Goal: Check status: Check status

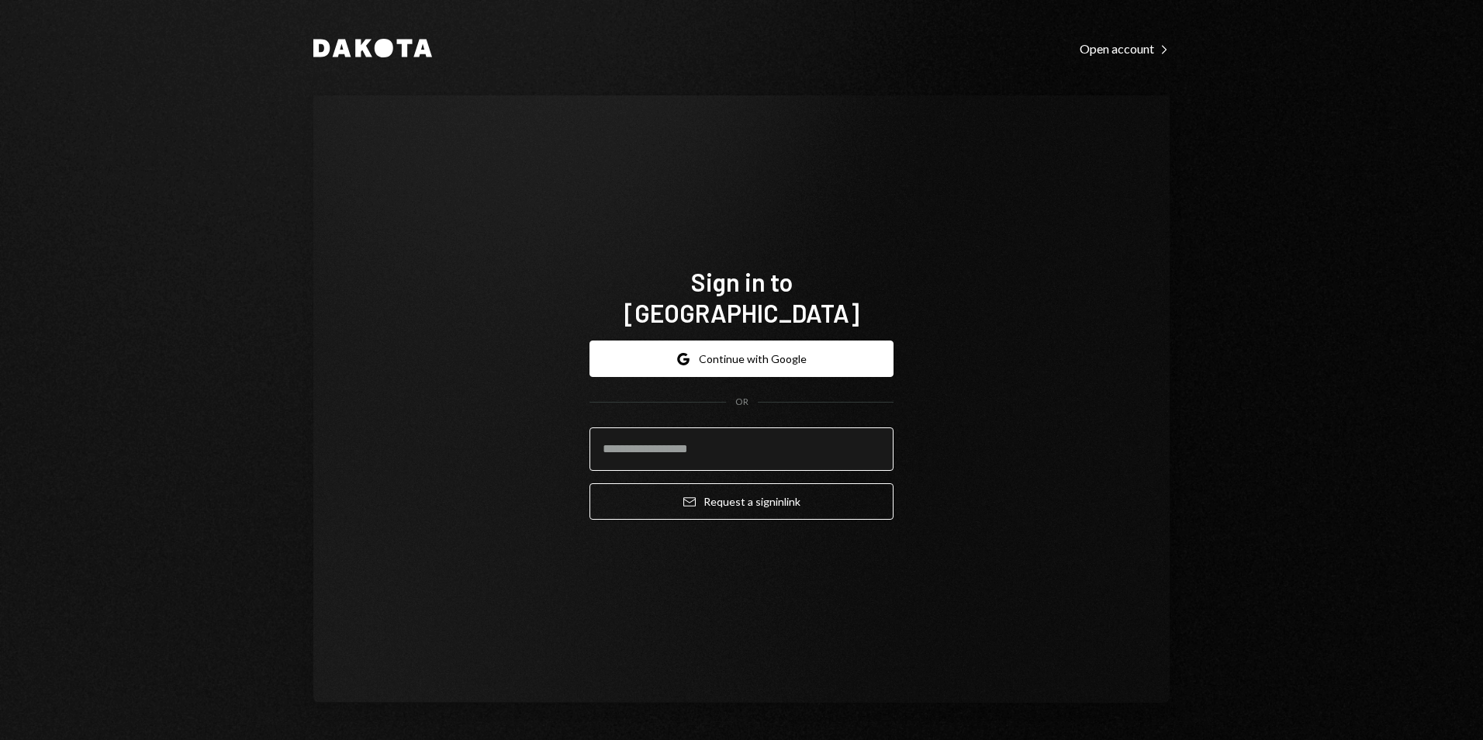
click at [666, 438] on input "email" at bounding box center [742, 448] width 304 height 43
type input "**********"
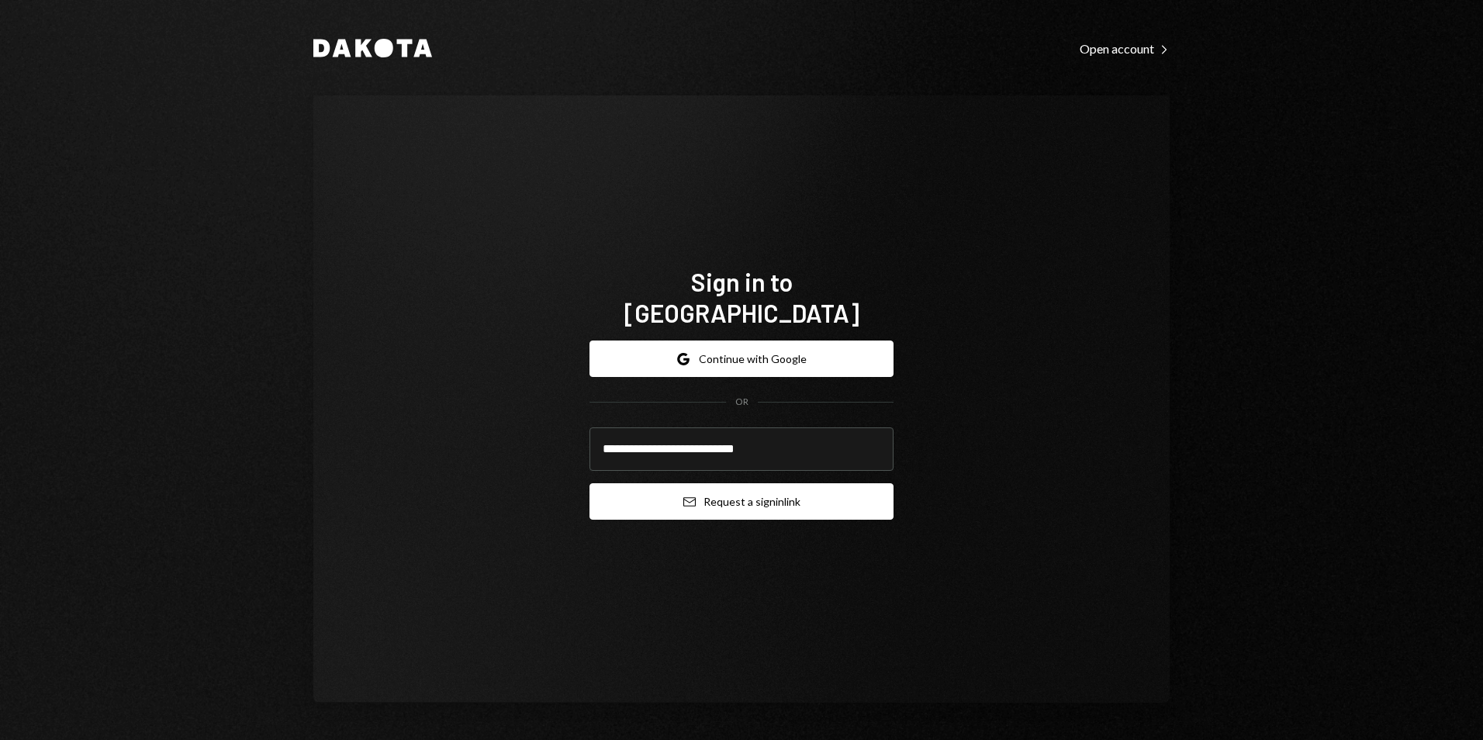
click at [764, 486] on button "Email Request a sign in link" at bounding box center [742, 501] width 304 height 36
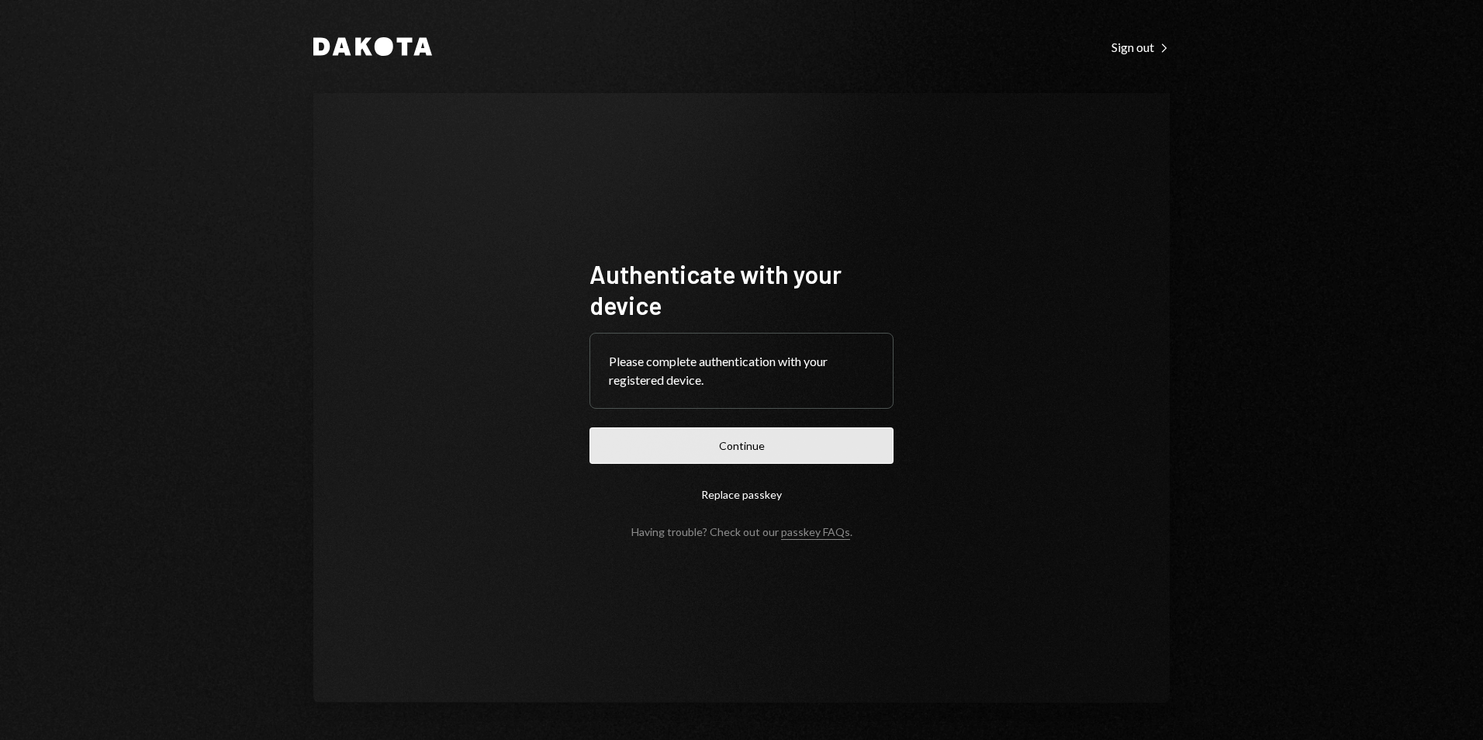
click at [734, 446] on button "Continue" at bounding box center [742, 445] width 304 height 36
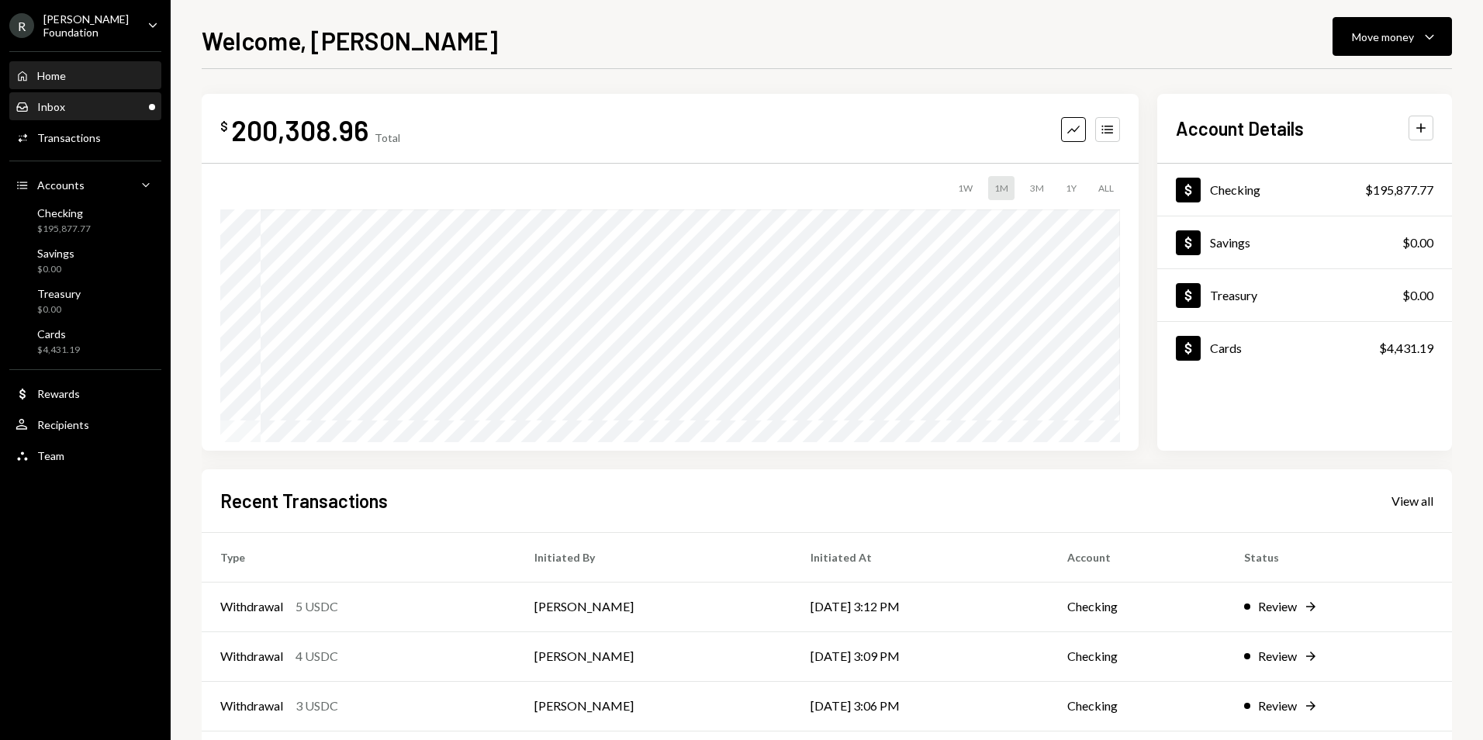
click at [92, 101] on div "Inbox Inbox" at bounding box center [86, 107] width 140 height 14
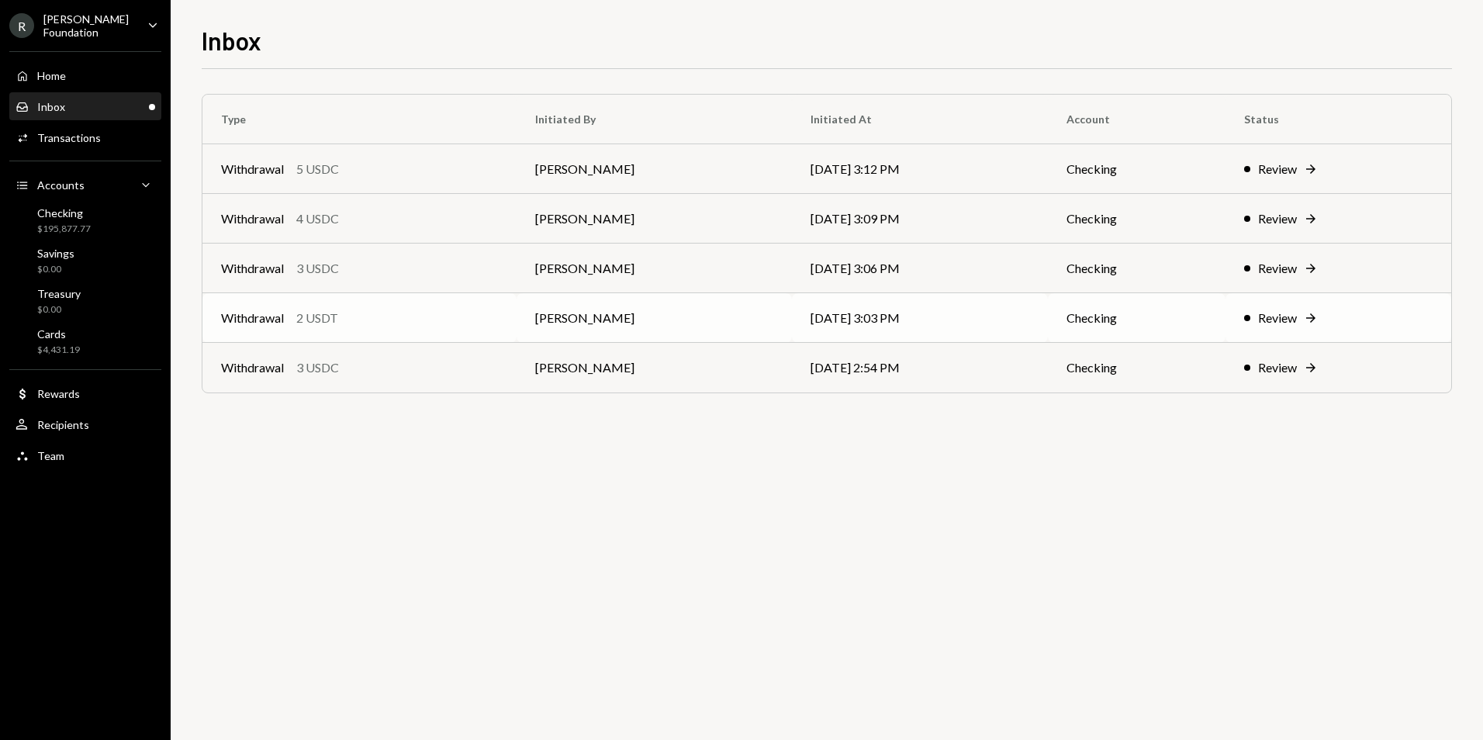
click at [961, 323] on td "[DATE] 3:03 PM" at bounding box center [920, 318] width 256 height 50
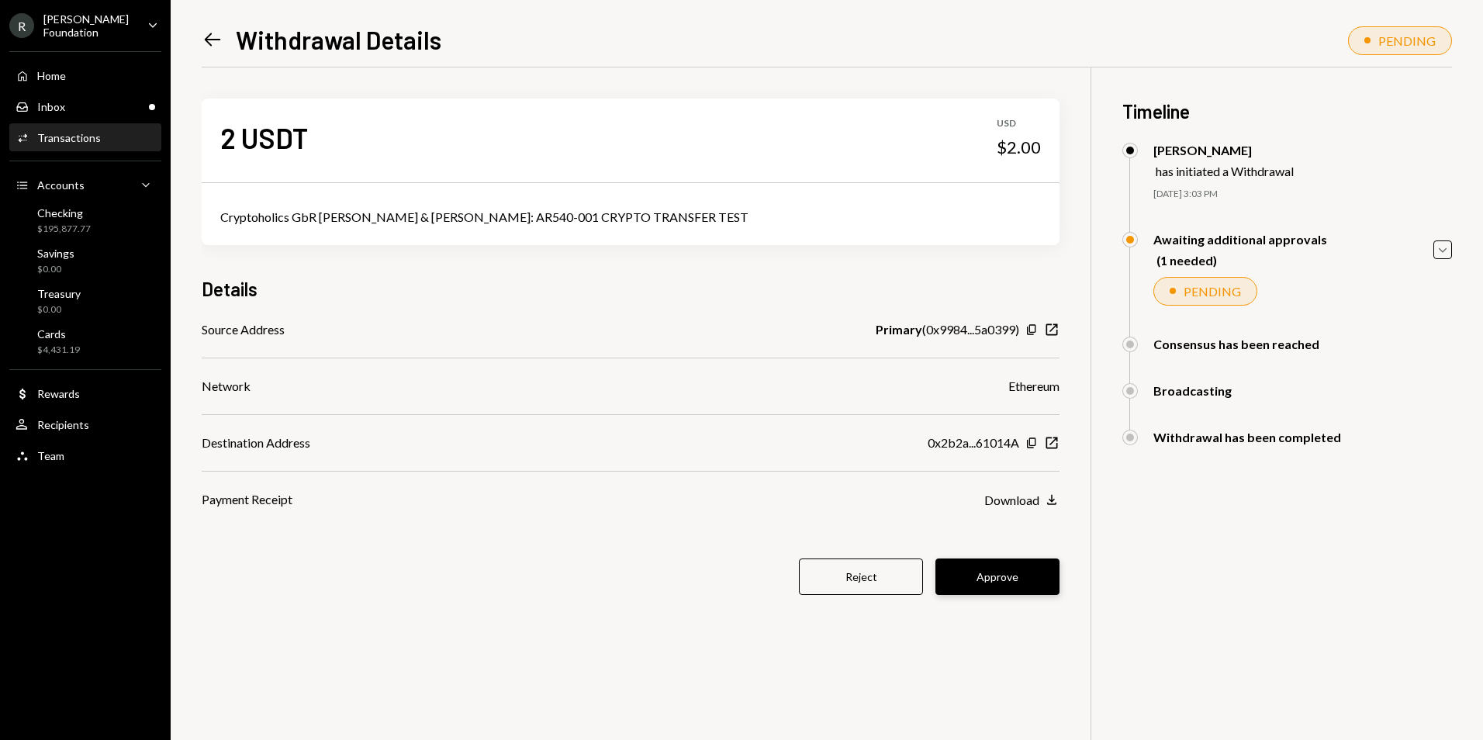
click at [1003, 568] on button "Approve" at bounding box center [998, 577] width 124 height 36
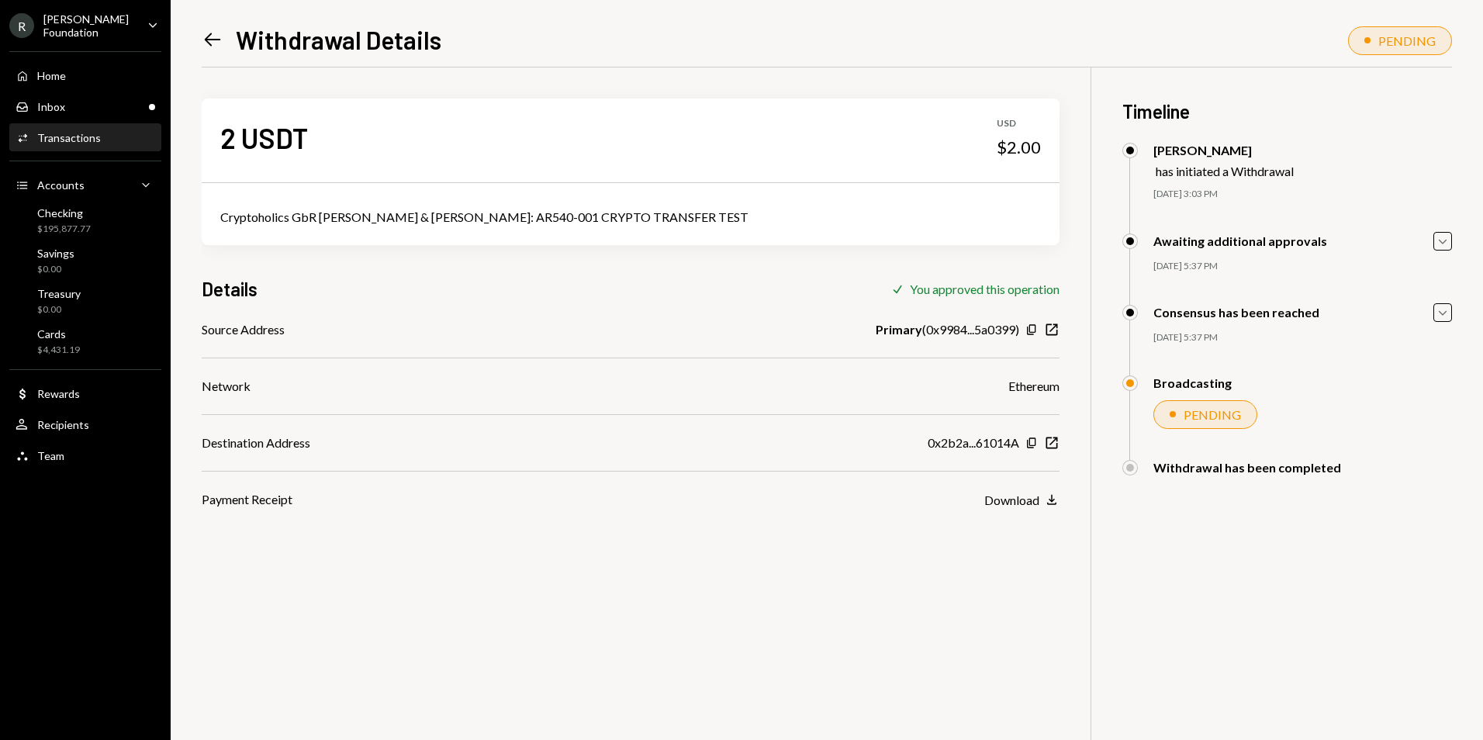
click at [208, 35] on icon "Left Arrow" at bounding box center [213, 40] width 22 height 22
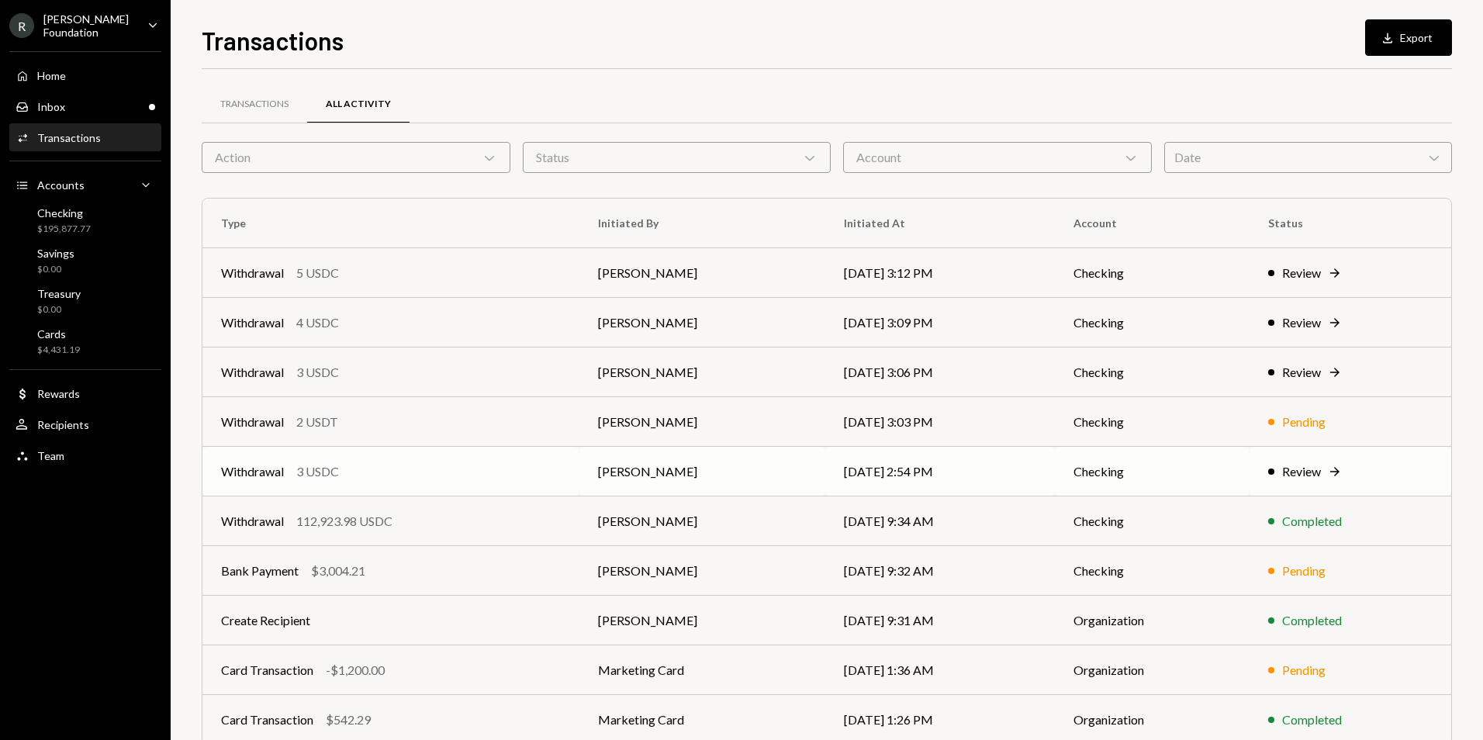
click at [818, 478] on td "[PERSON_NAME]" at bounding box center [702, 472] width 247 height 50
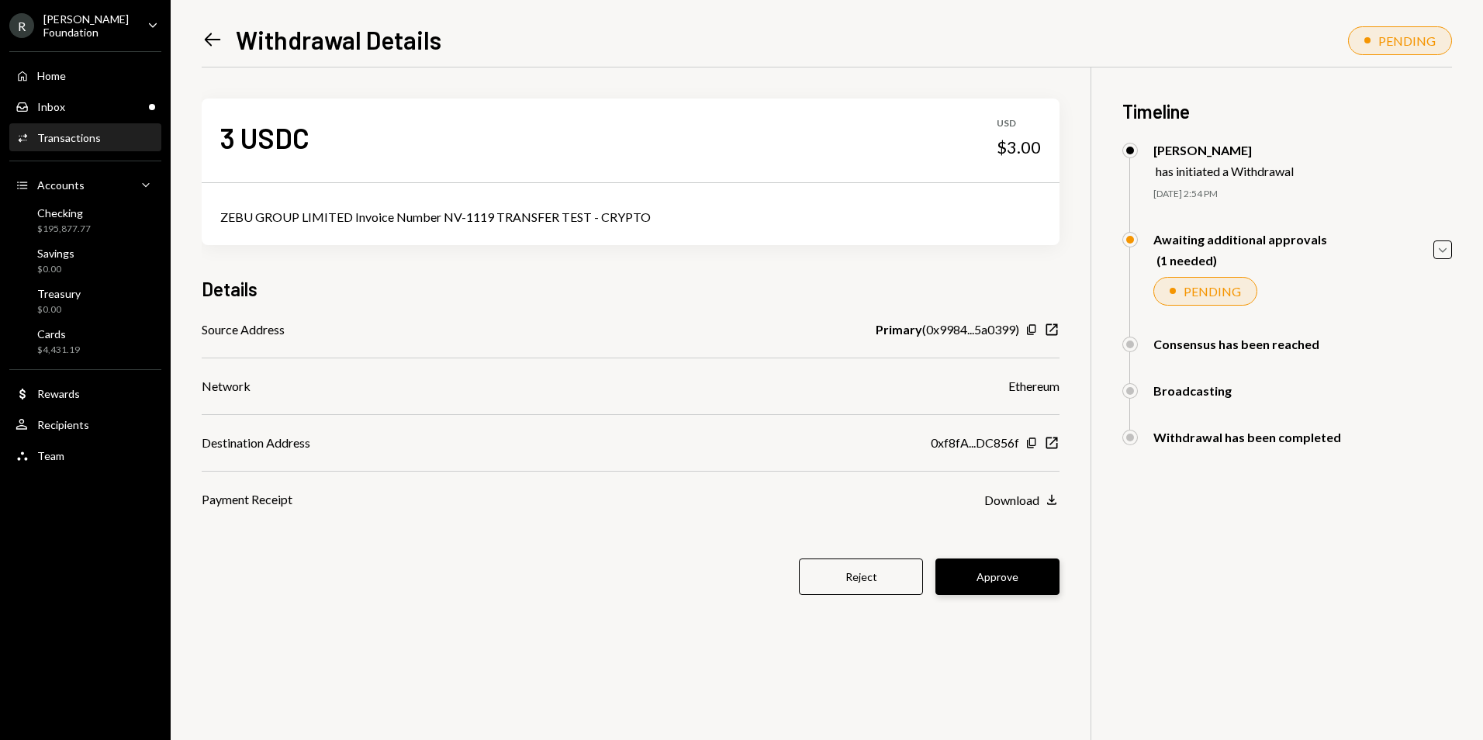
click at [1001, 572] on button "Approve" at bounding box center [998, 577] width 124 height 36
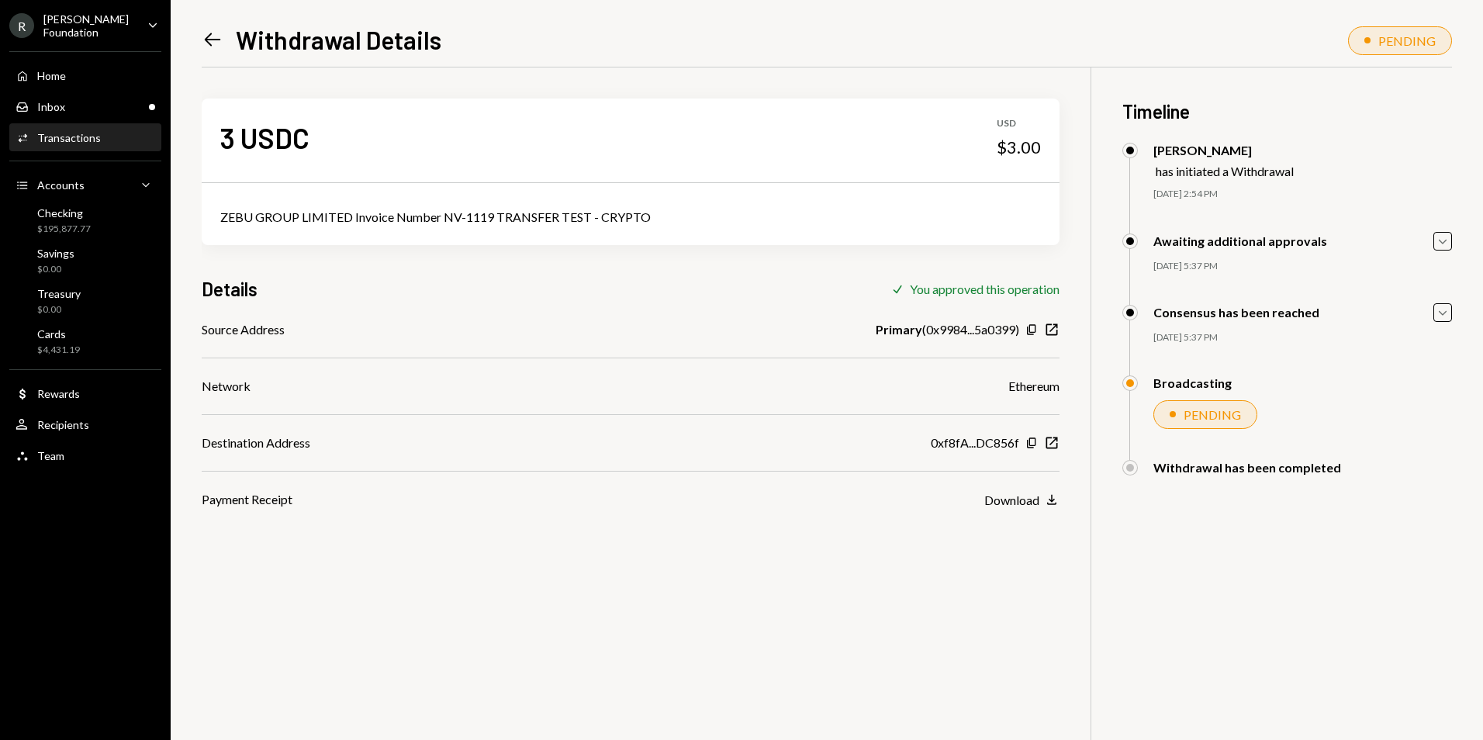
click at [215, 40] on icon at bounding box center [213, 39] width 16 height 13
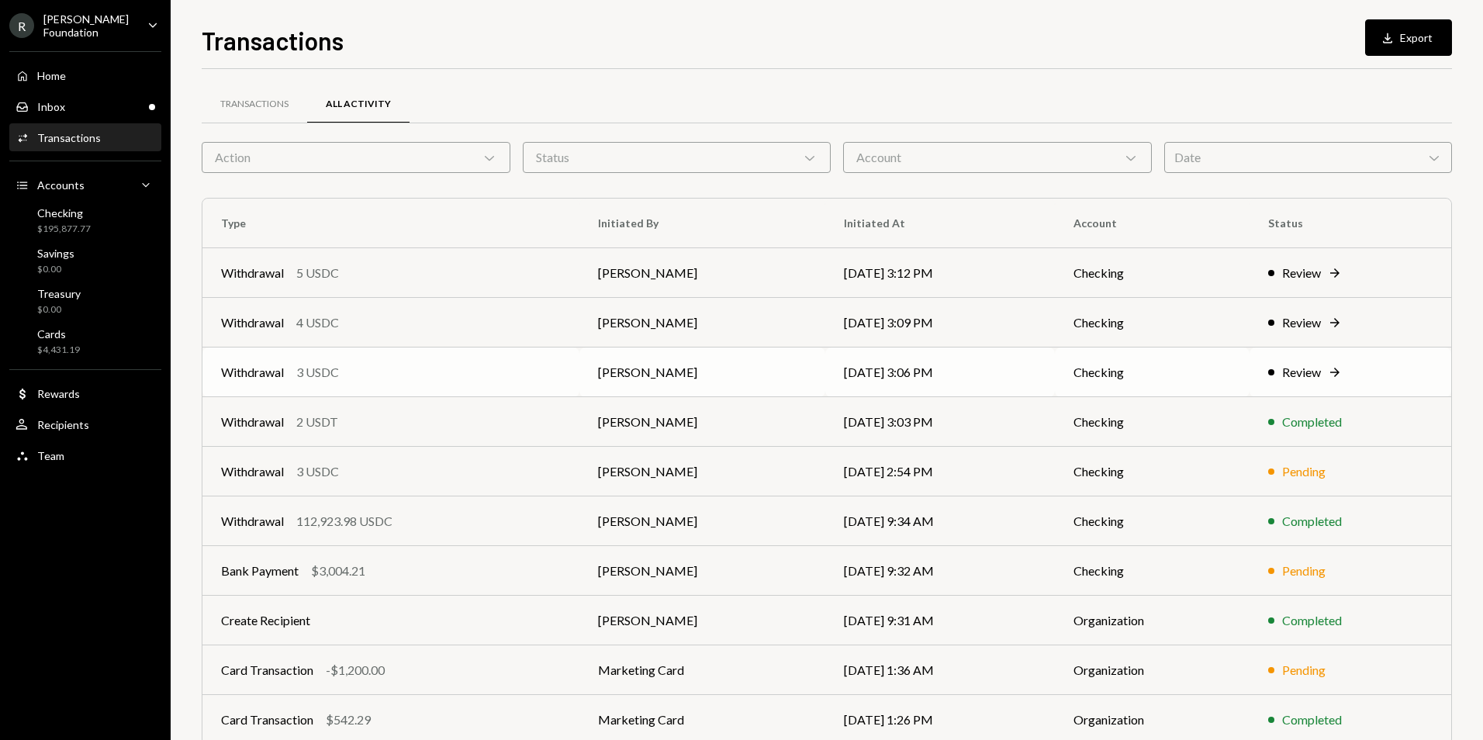
click at [907, 375] on td "[DATE] 3:06 PM" at bounding box center [940, 373] width 230 height 50
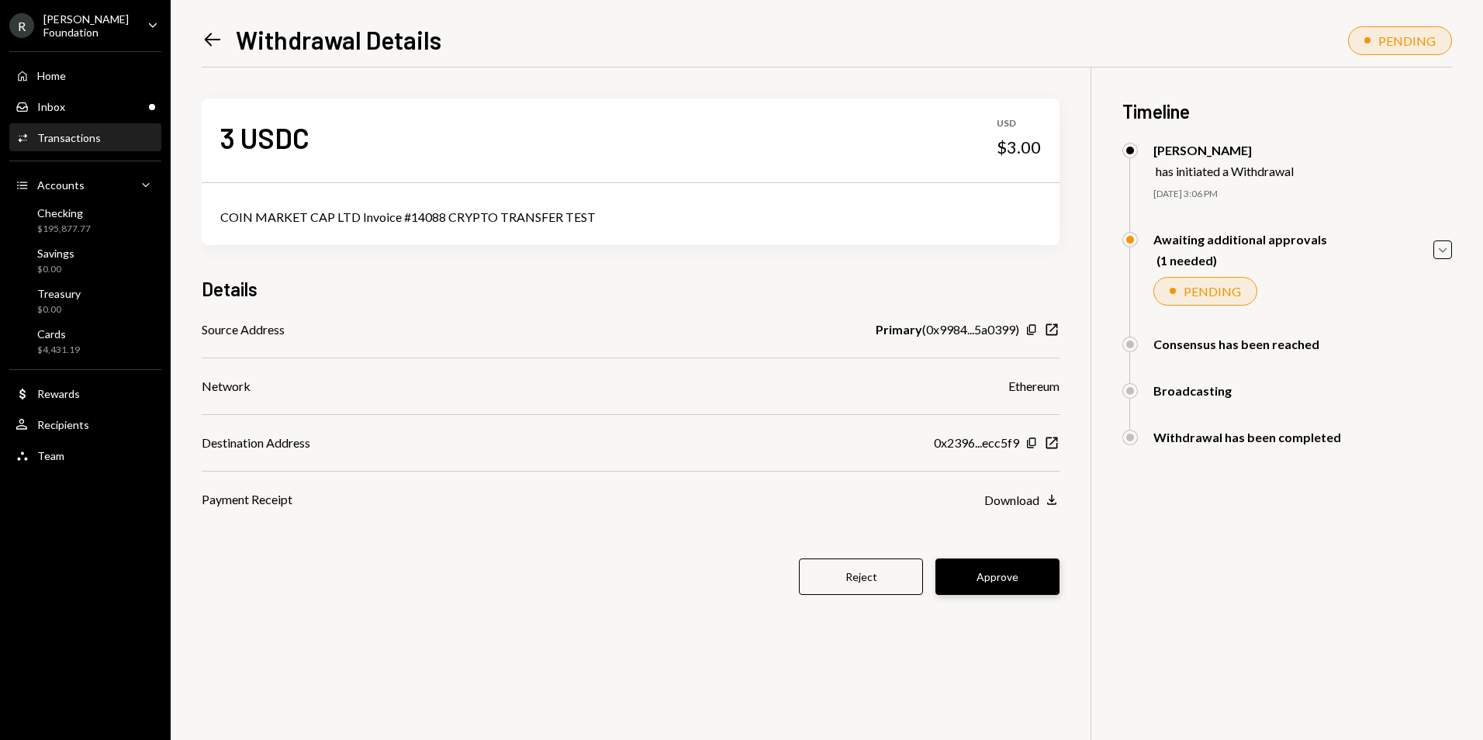
click at [1015, 579] on button "Approve" at bounding box center [998, 577] width 124 height 36
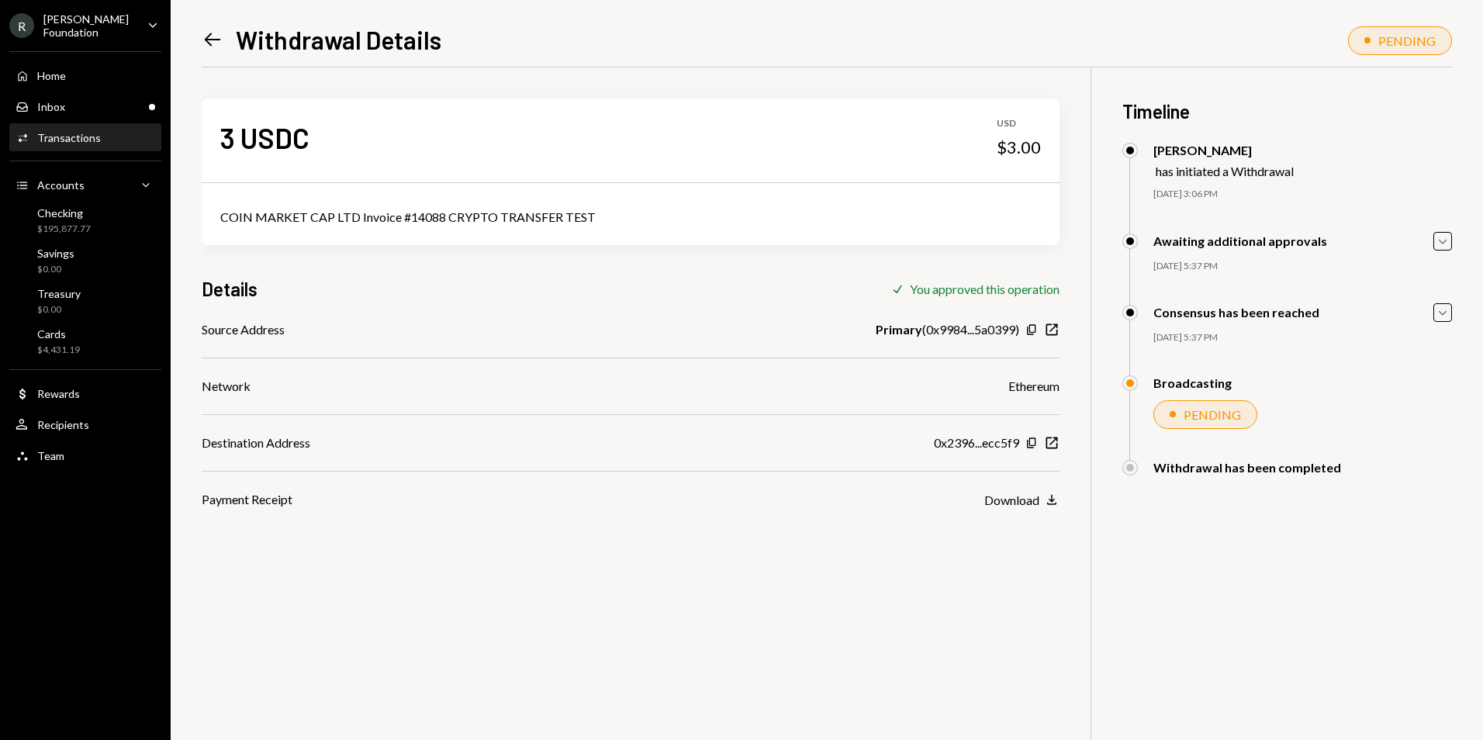
click at [216, 39] on icon "Left Arrow" at bounding box center [213, 40] width 22 height 22
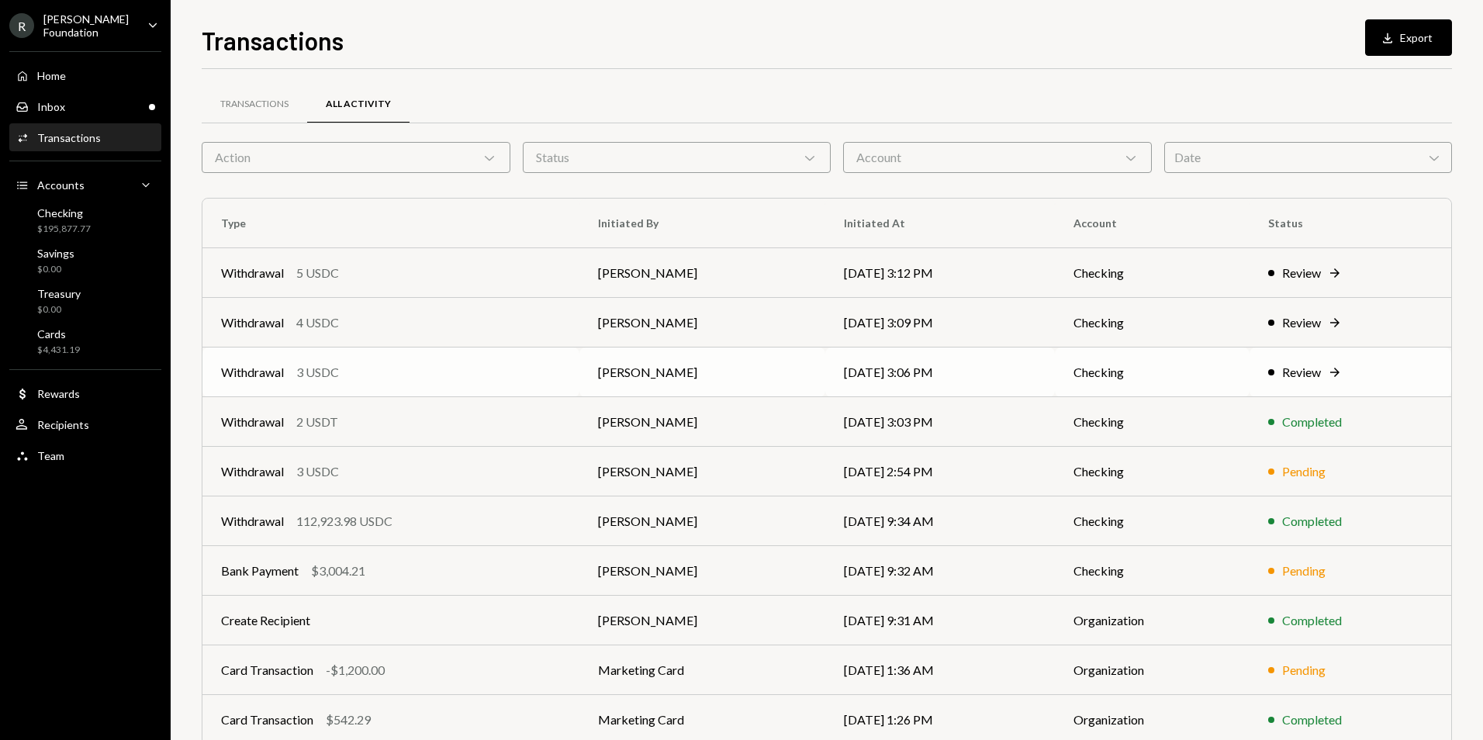
click at [891, 371] on td "[DATE] 3:06 PM" at bounding box center [940, 373] width 230 height 50
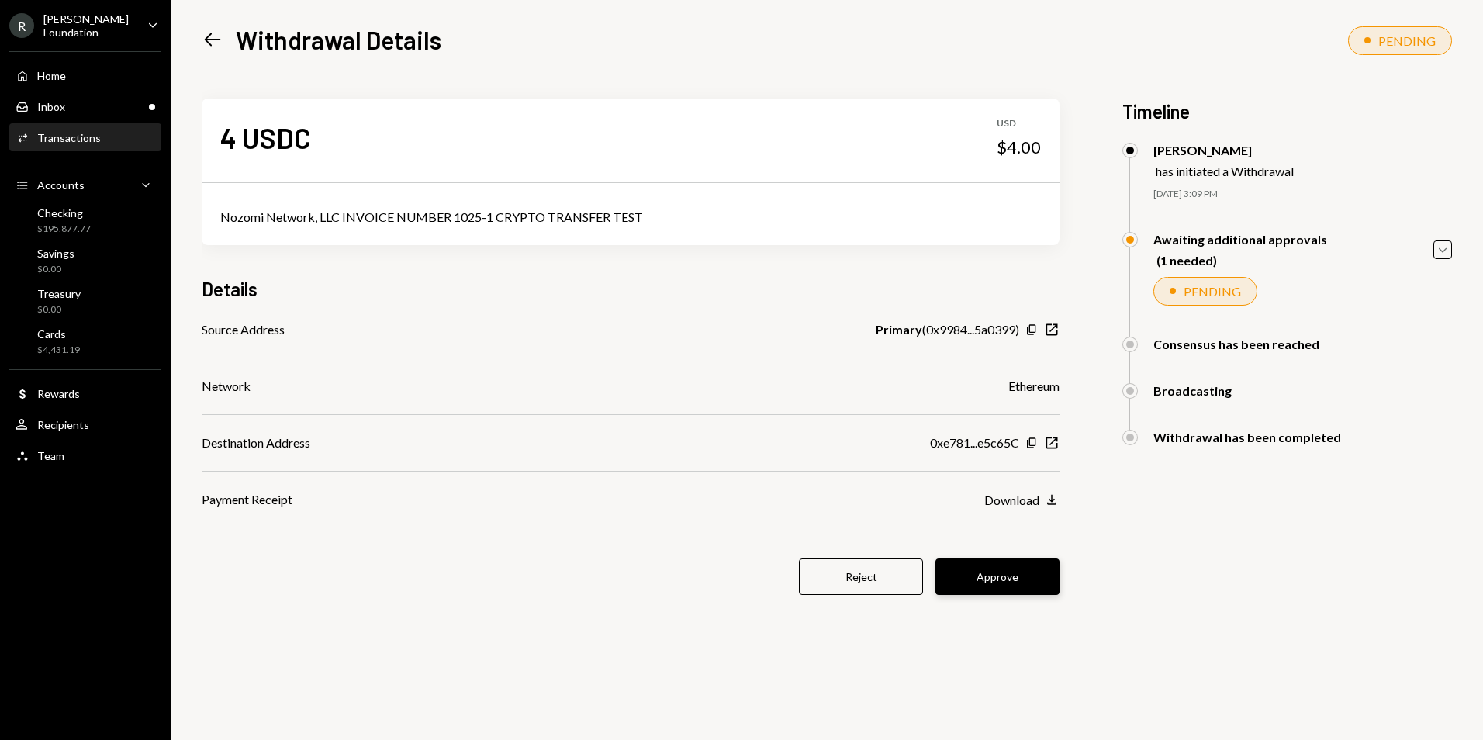
click at [1029, 583] on button "Approve" at bounding box center [998, 577] width 124 height 36
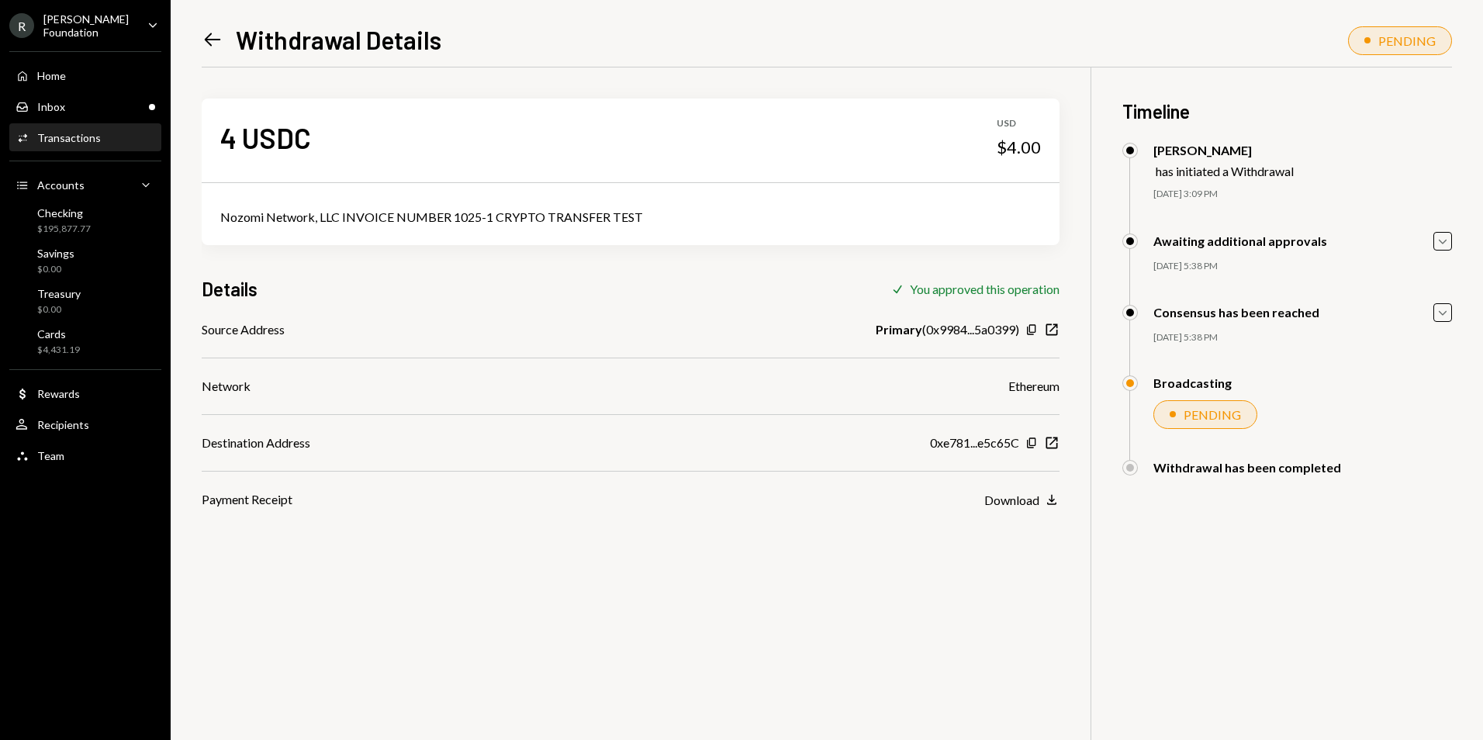
click at [215, 37] on icon "Left Arrow" at bounding box center [213, 40] width 22 height 22
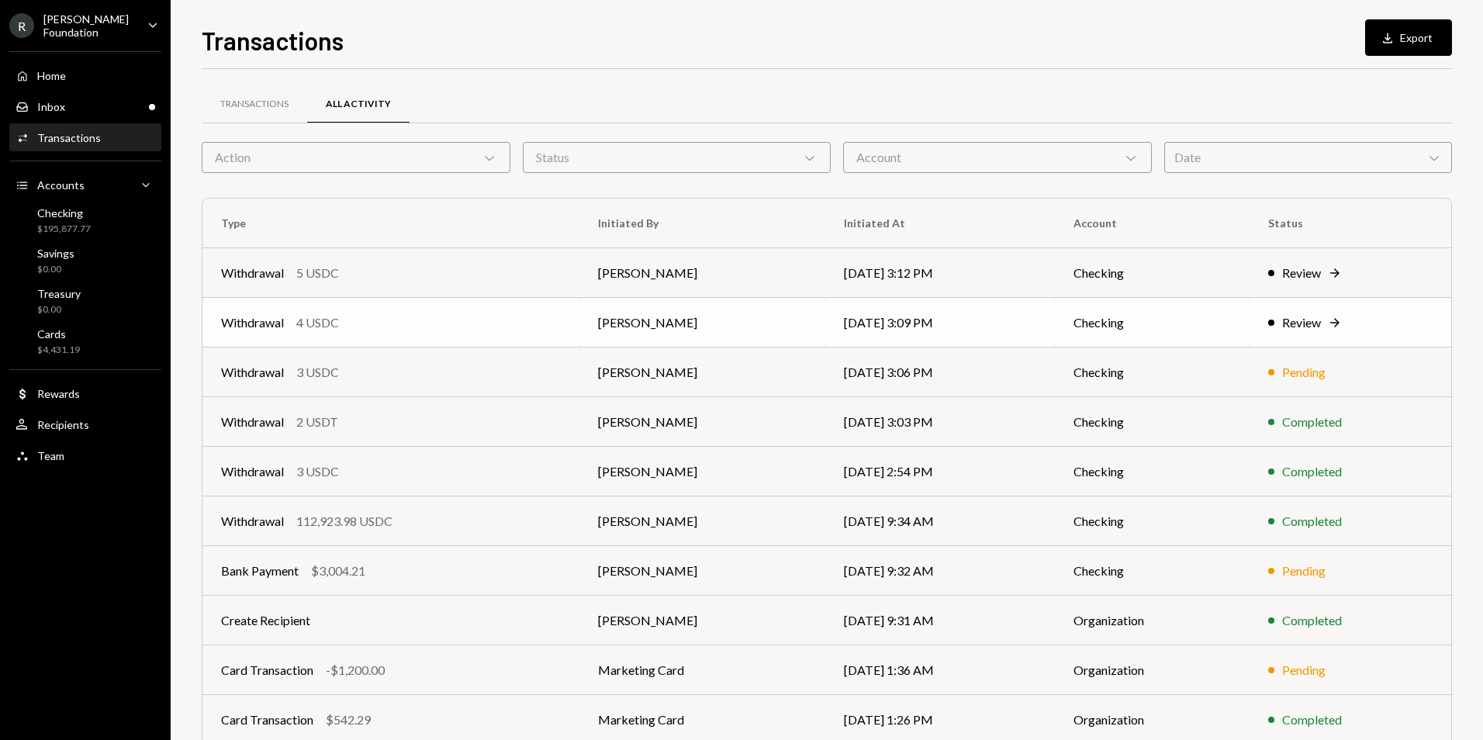
click at [832, 318] on td "[DATE] 3:09 PM" at bounding box center [940, 323] width 230 height 50
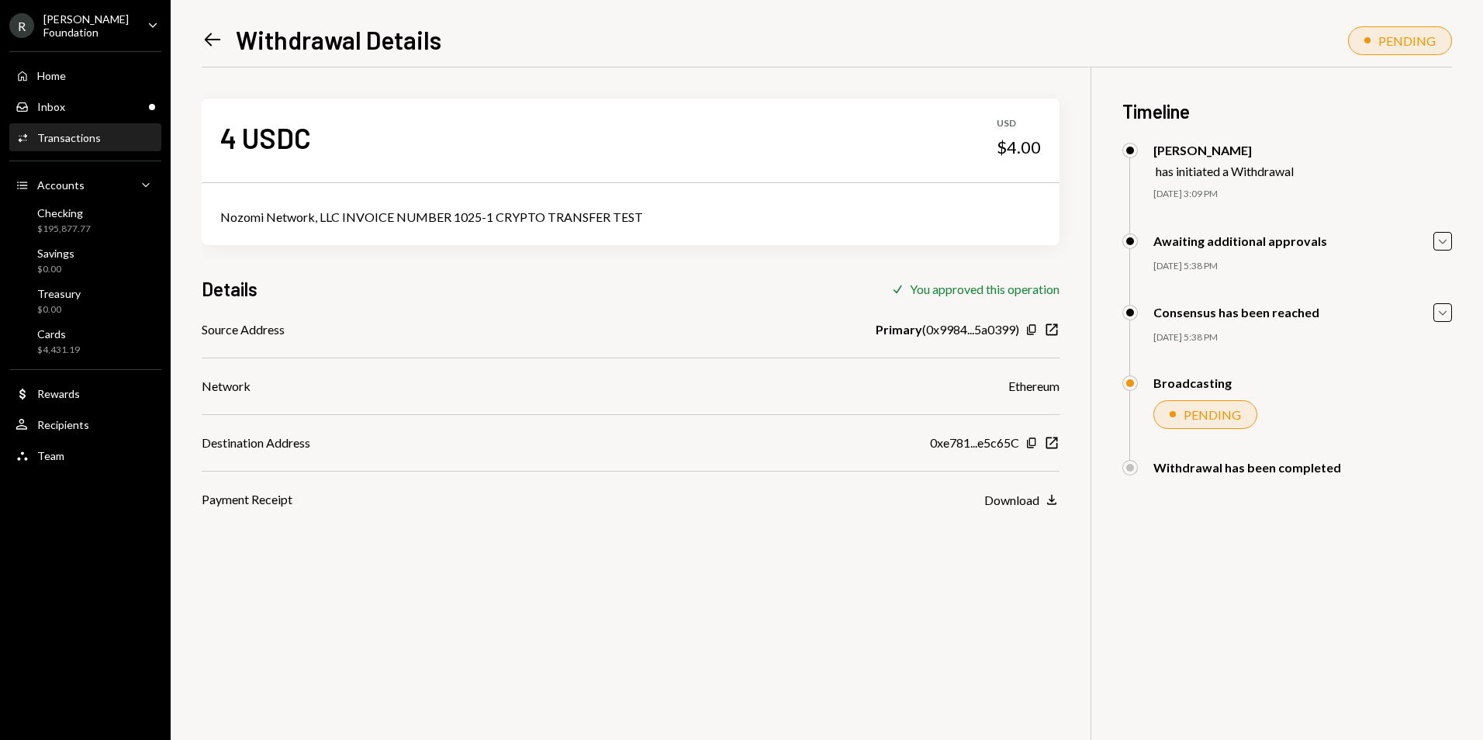
click at [210, 39] on icon "Left Arrow" at bounding box center [213, 40] width 22 height 22
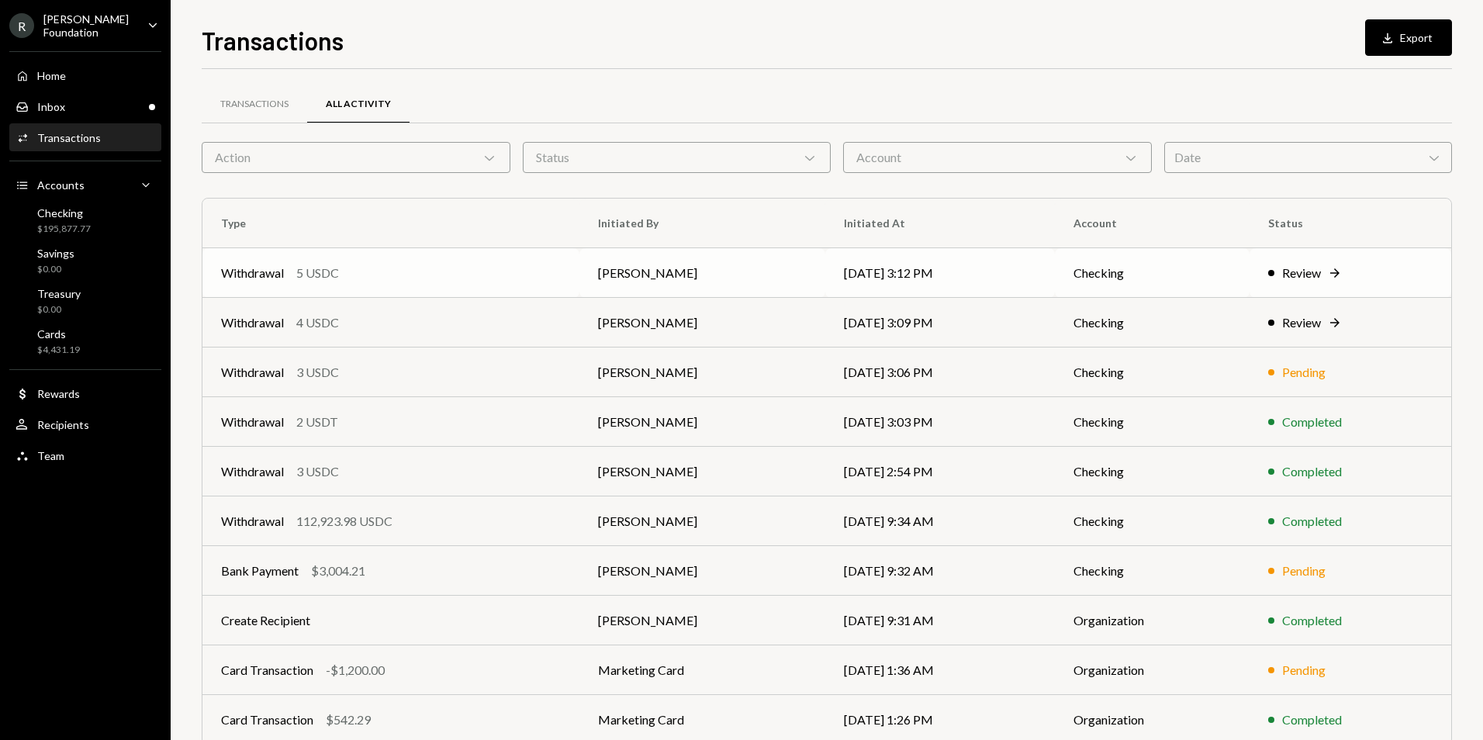
click at [796, 288] on td "[PERSON_NAME]" at bounding box center [702, 273] width 247 height 50
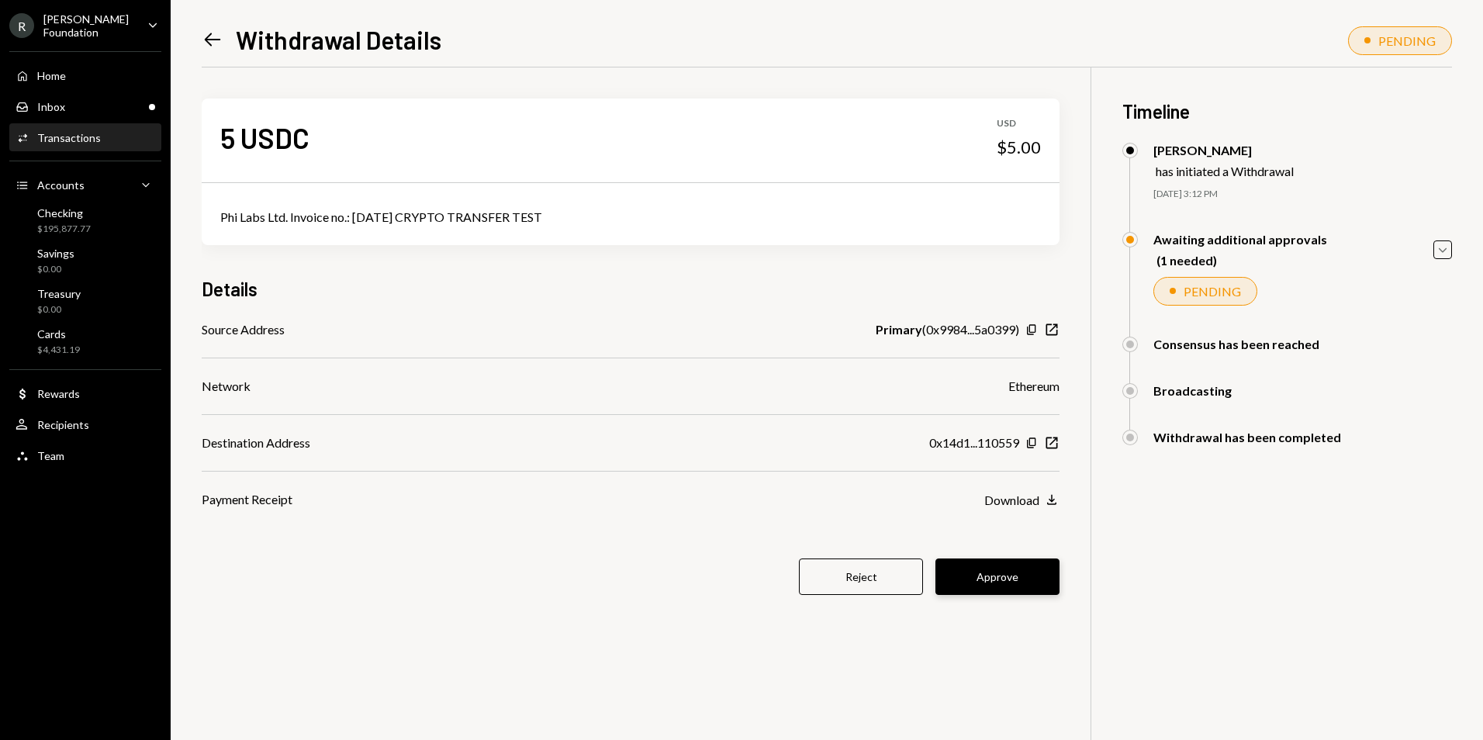
click at [1005, 586] on button "Approve" at bounding box center [998, 577] width 124 height 36
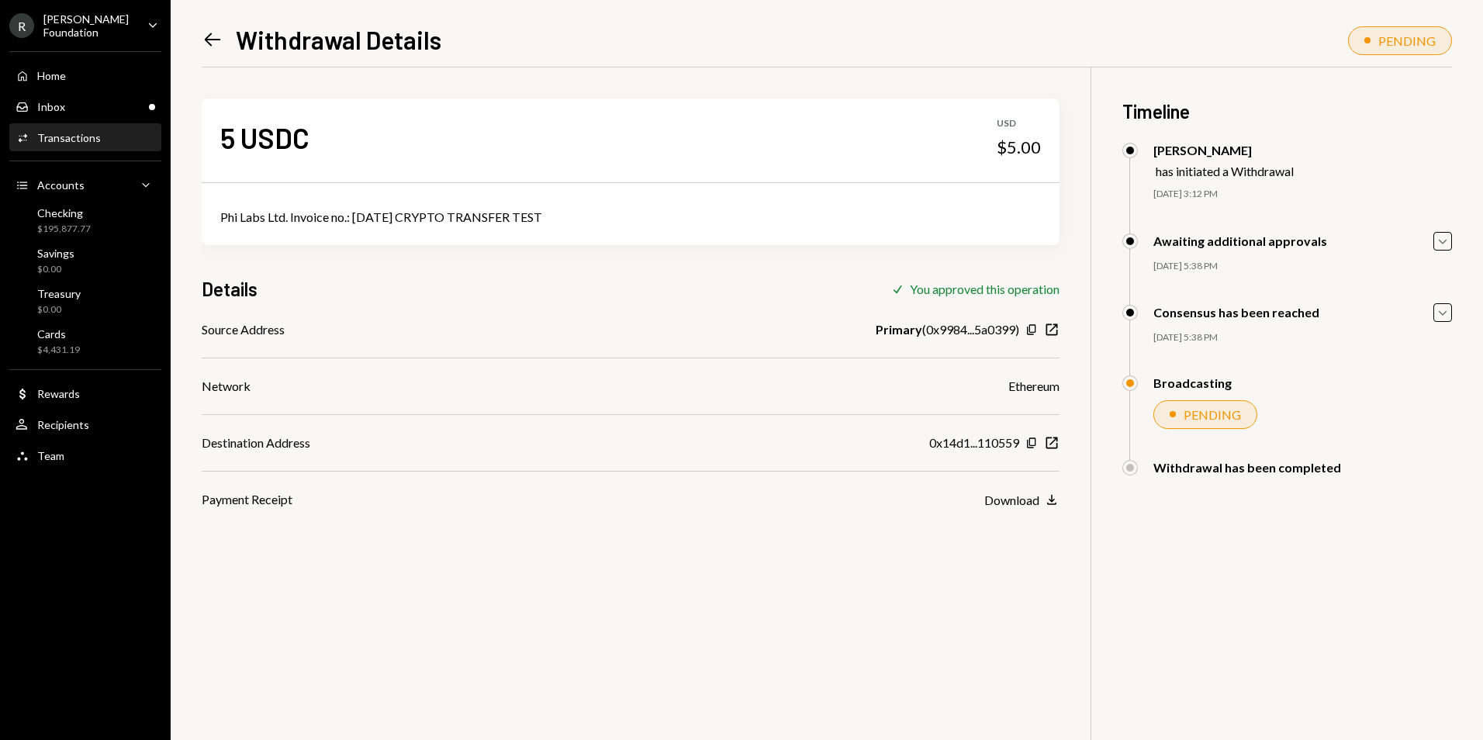
click at [213, 36] on icon "Left Arrow" at bounding box center [213, 40] width 22 height 22
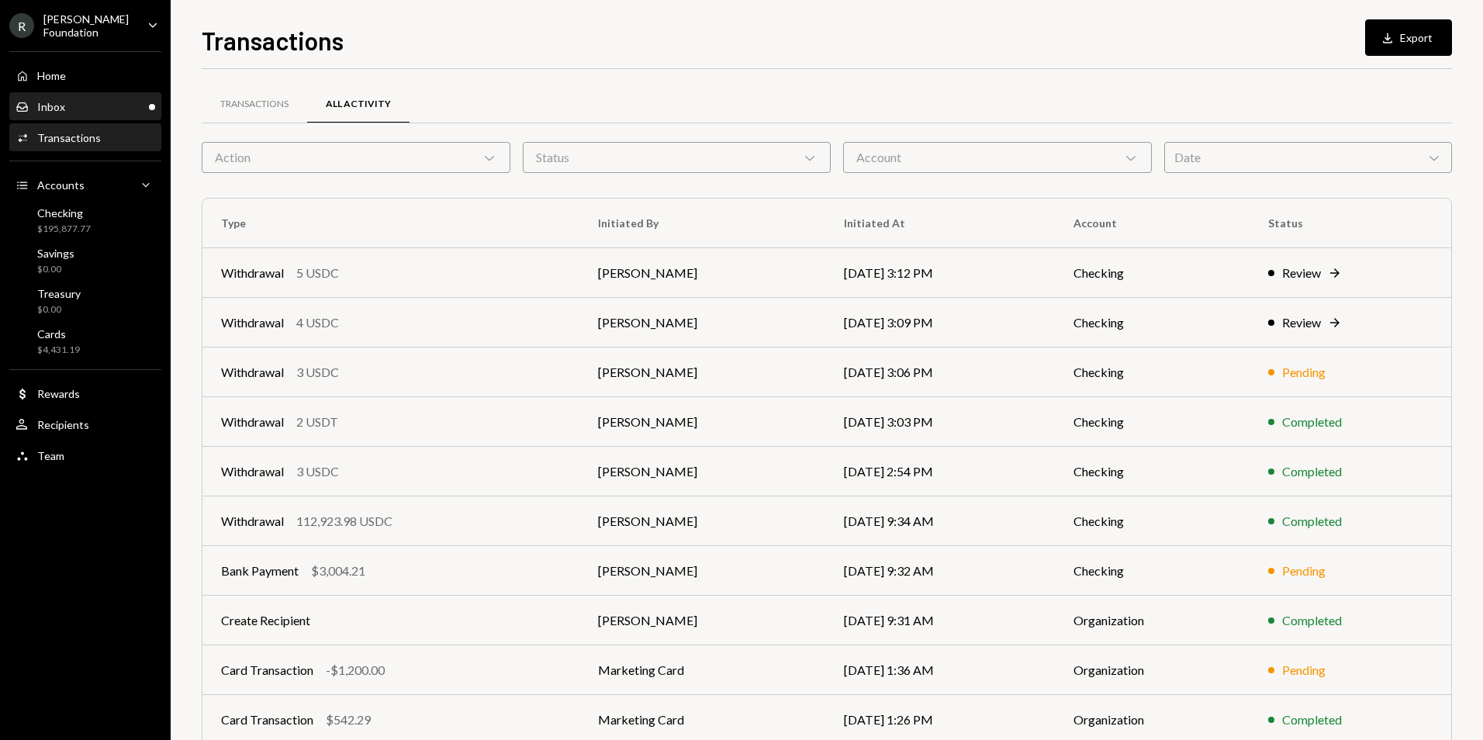
drag, startPoint x: 105, startPoint y: 101, endPoint x: 151, endPoint y: 114, distance: 47.6
click at [105, 101] on div "Inbox Inbox" at bounding box center [86, 107] width 140 height 14
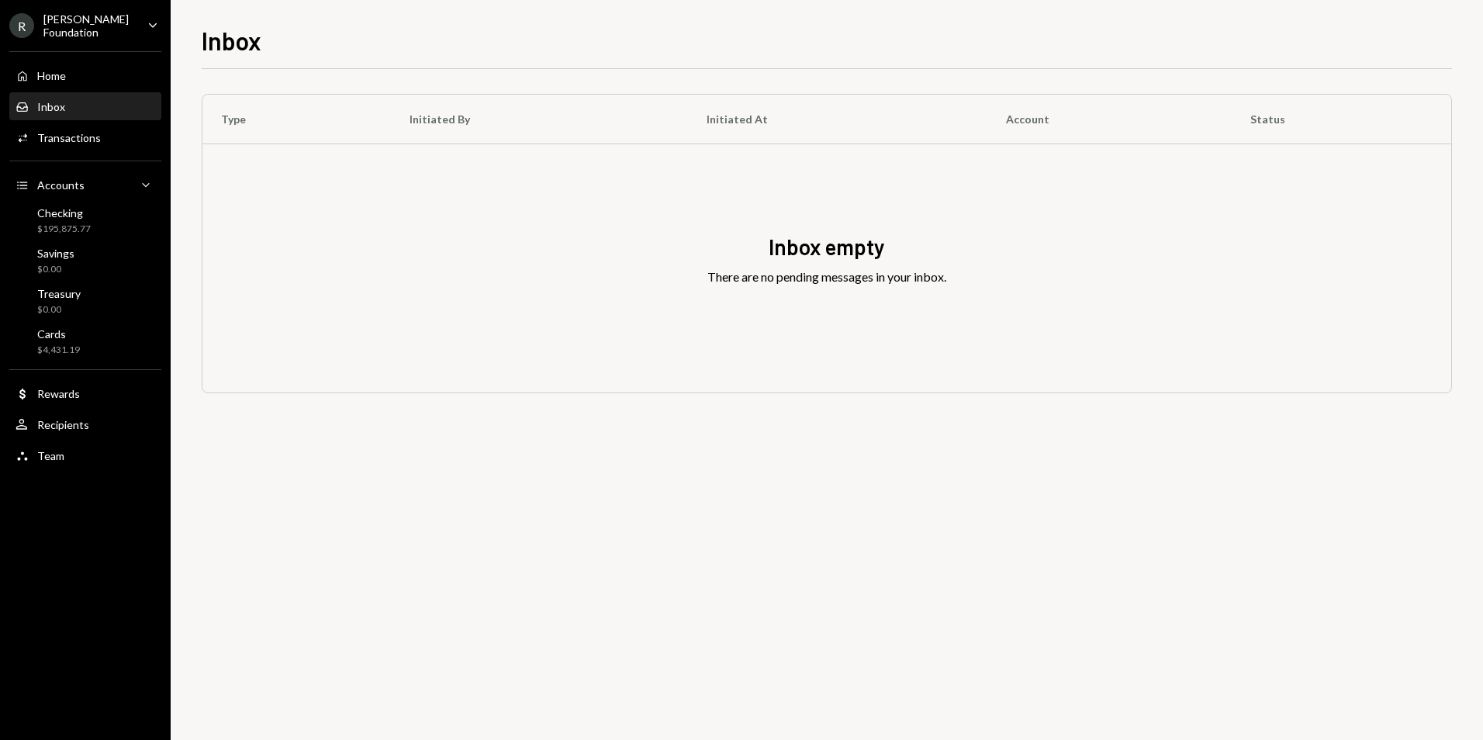
click at [92, 152] on div "Home Home Inbox Inbox Activities Transactions Accounts Accounts Caret Down Chec…" at bounding box center [85, 257] width 171 height 431
click at [110, 134] on div "Activities Transactions" at bounding box center [86, 138] width 140 height 14
